Goal: Find specific page/section: Find specific page/section

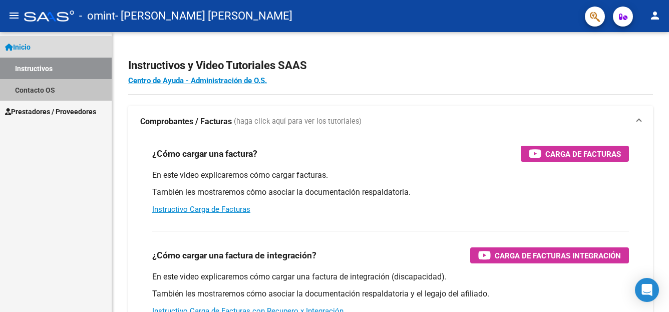
click at [52, 88] on link "Contacto OS" at bounding box center [56, 90] width 112 height 22
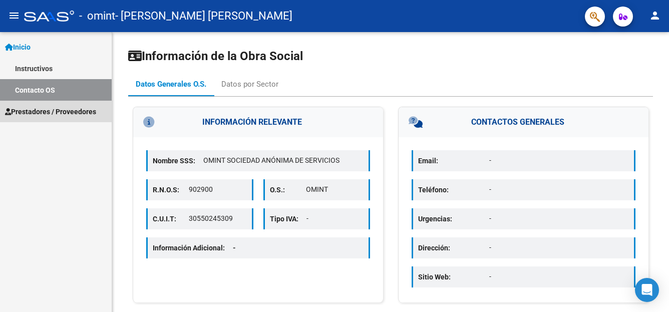
click at [57, 113] on span "Prestadores / Proveedores" at bounding box center [50, 111] width 91 height 11
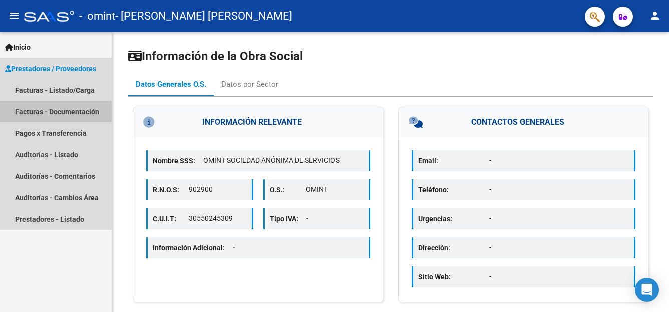
click at [53, 113] on link "Facturas - Documentación" at bounding box center [56, 112] width 112 height 22
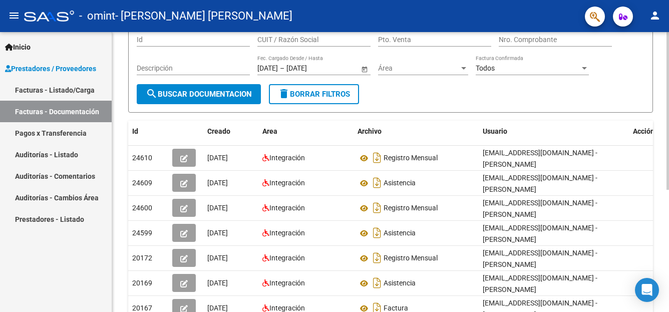
scroll to position [92, 0]
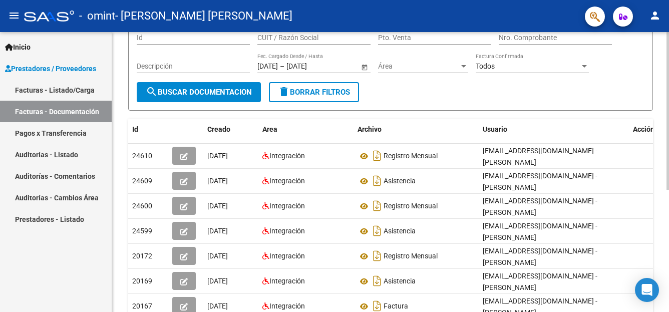
click at [660, 236] on div "PRESTADORES -> Comprobantes - Documentación Respaldatoria cloud_download Export…" at bounding box center [392, 197] width 560 height 515
click at [80, 134] on link "Pagos x Transferencia" at bounding box center [56, 133] width 112 height 22
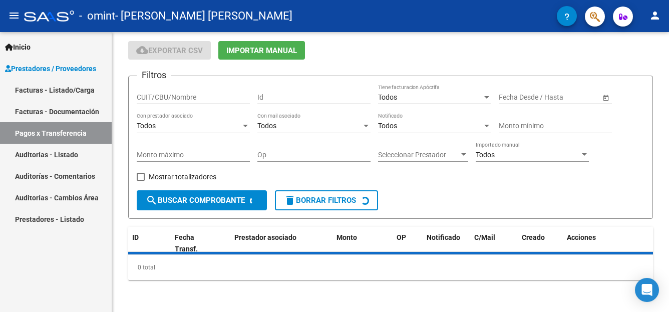
scroll to position [55, 0]
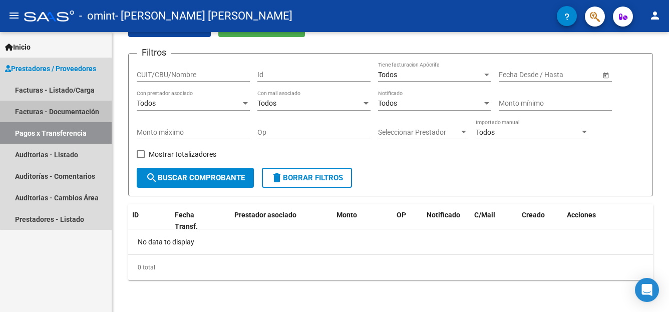
click at [84, 110] on link "Facturas - Documentación" at bounding box center [56, 112] width 112 height 22
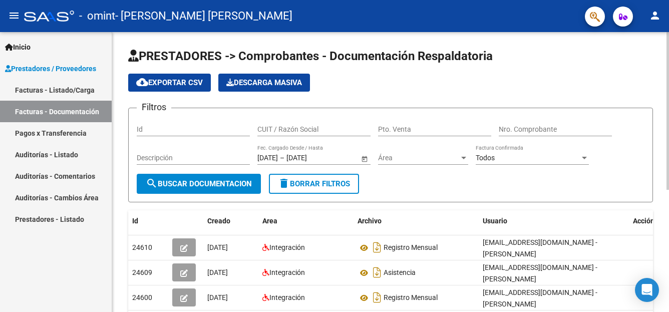
drag, startPoint x: 232, startPoint y: 185, endPoint x: 229, endPoint y: 191, distance: 6.5
click at [229, 190] on button "search Buscar Documentacion" at bounding box center [199, 184] width 124 height 20
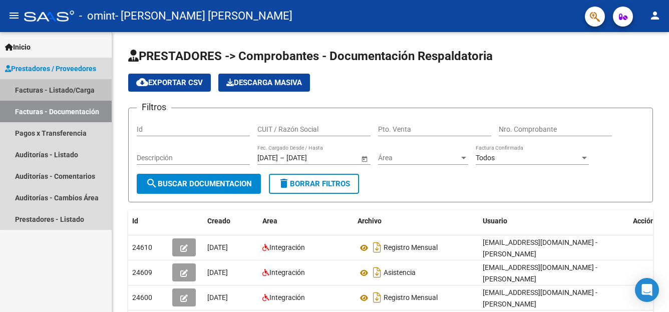
click at [91, 88] on link "Facturas - Listado/Carga" at bounding box center [56, 90] width 112 height 22
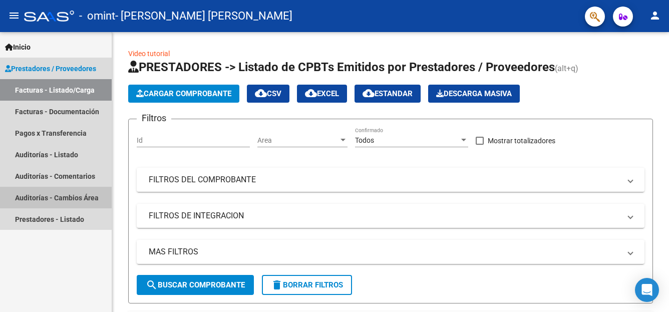
click at [69, 198] on link "Auditorías - Cambios Área" at bounding box center [56, 198] width 112 height 22
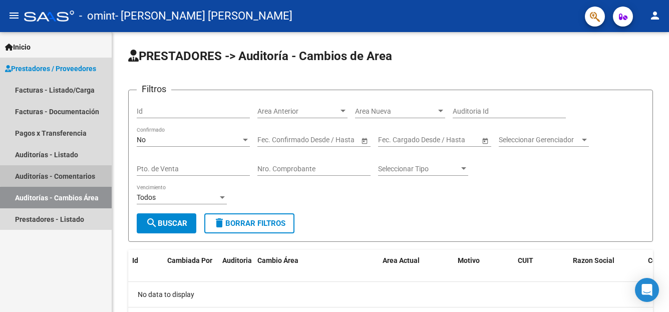
click at [72, 174] on link "Auditorías - Comentarios" at bounding box center [56, 176] width 112 height 22
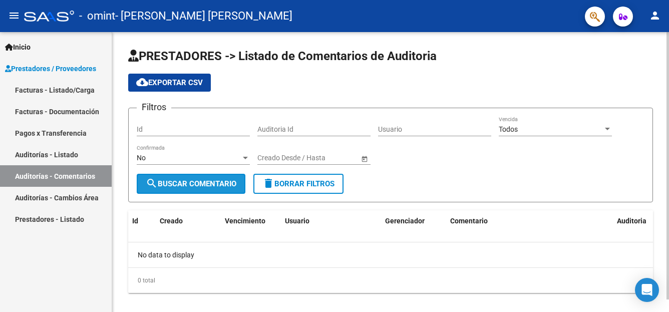
click at [173, 178] on button "search Buscar Comentario" at bounding box center [191, 184] width 109 height 20
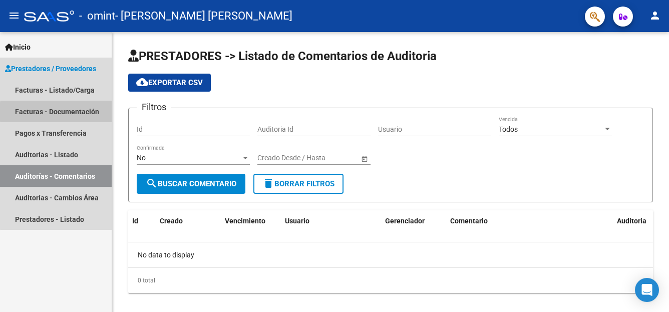
click at [88, 112] on link "Facturas - Documentación" at bounding box center [56, 112] width 112 height 22
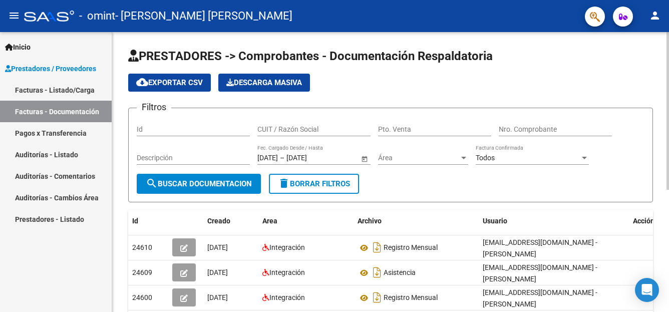
scroll to position [217, 0]
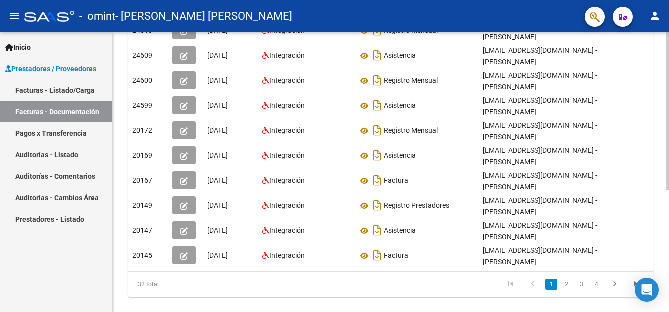
click at [667, 192] on div at bounding box center [668, 172] width 3 height 280
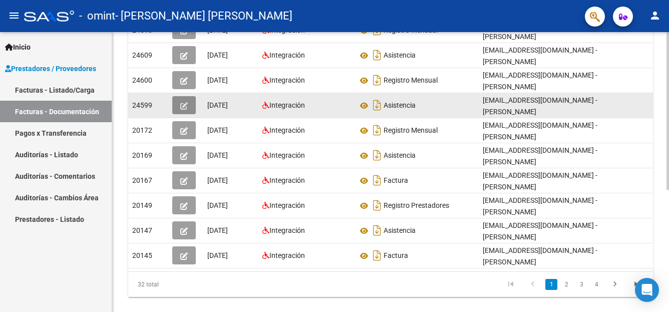
click at [189, 96] on button "button" at bounding box center [184, 105] width 24 height 18
